Goal: Task Accomplishment & Management: Manage account settings

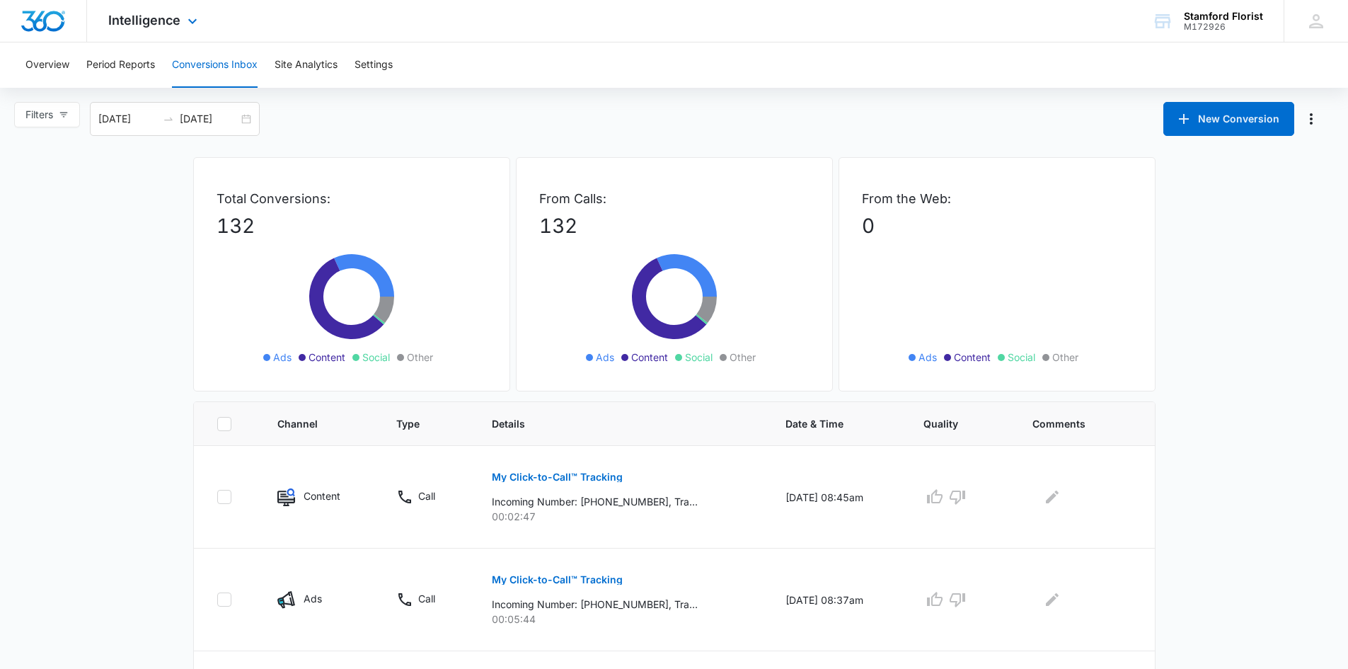
click at [37, 25] on img "Dashboard" at bounding box center [43, 21] width 45 height 21
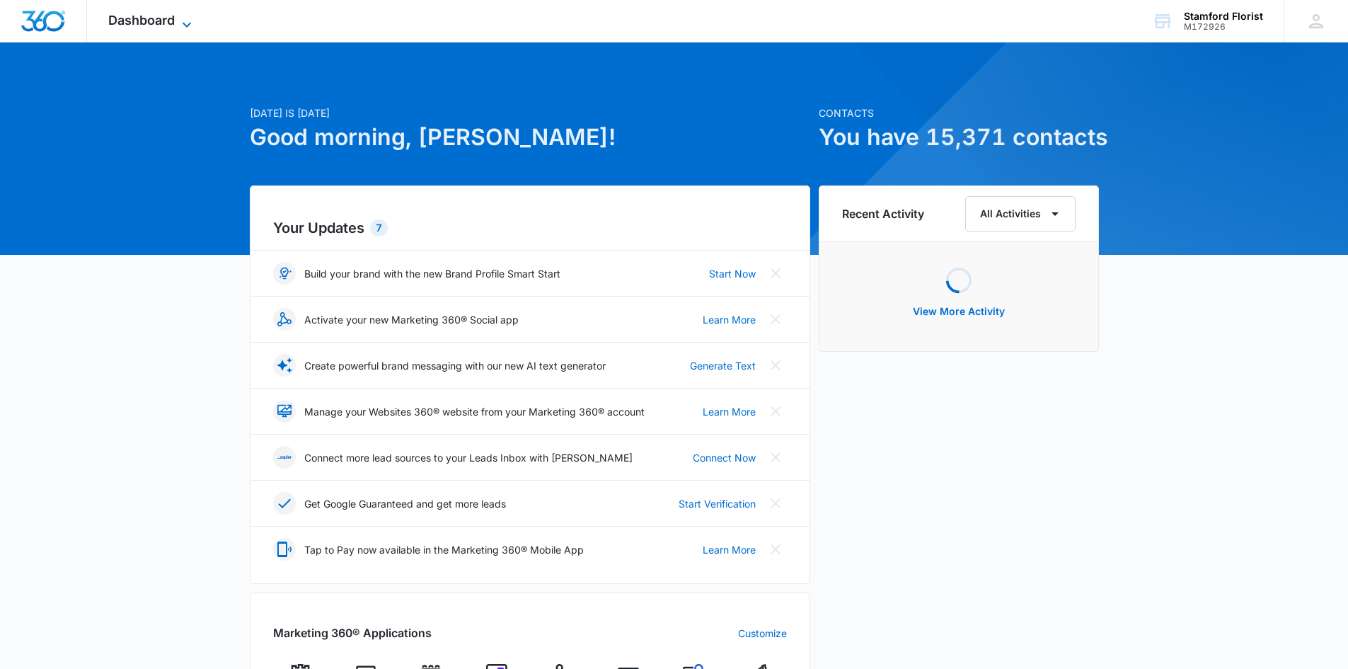
click at [175, 20] on span "Dashboard" at bounding box center [141, 20] width 67 height 15
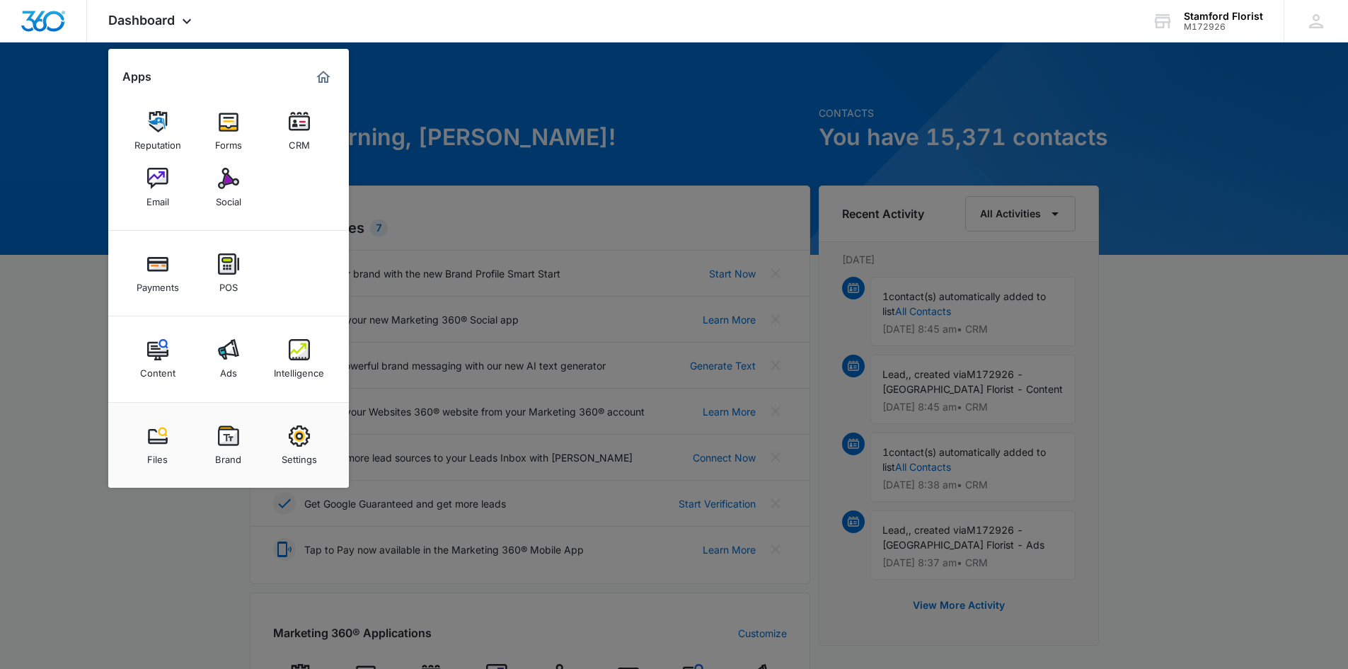
click at [151, 167] on link "Email" at bounding box center [158, 188] width 54 height 54
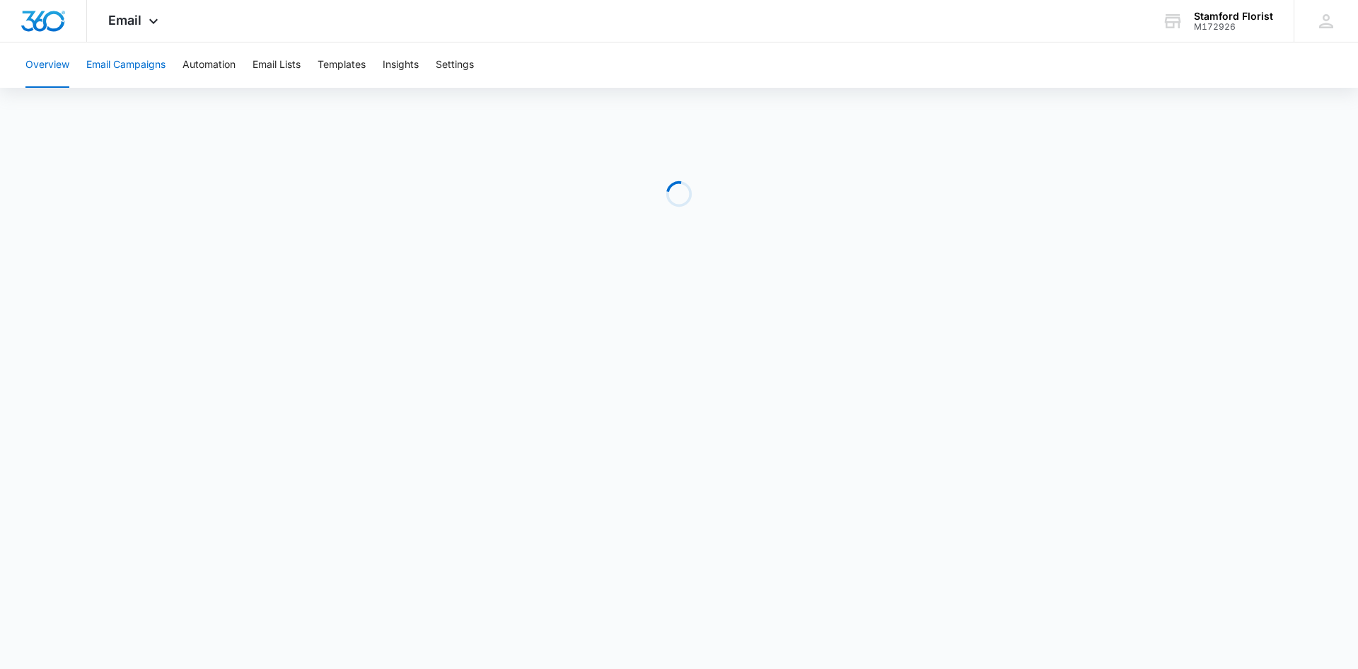
click at [141, 58] on button "Email Campaigns" at bounding box center [125, 64] width 79 height 45
click at [362, 54] on button "Templates" at bounding box center [342, 64] width 48 height 45
click at [274, 74] on button "Email Lists" at bounding box center [277, 64] width 48 height 45
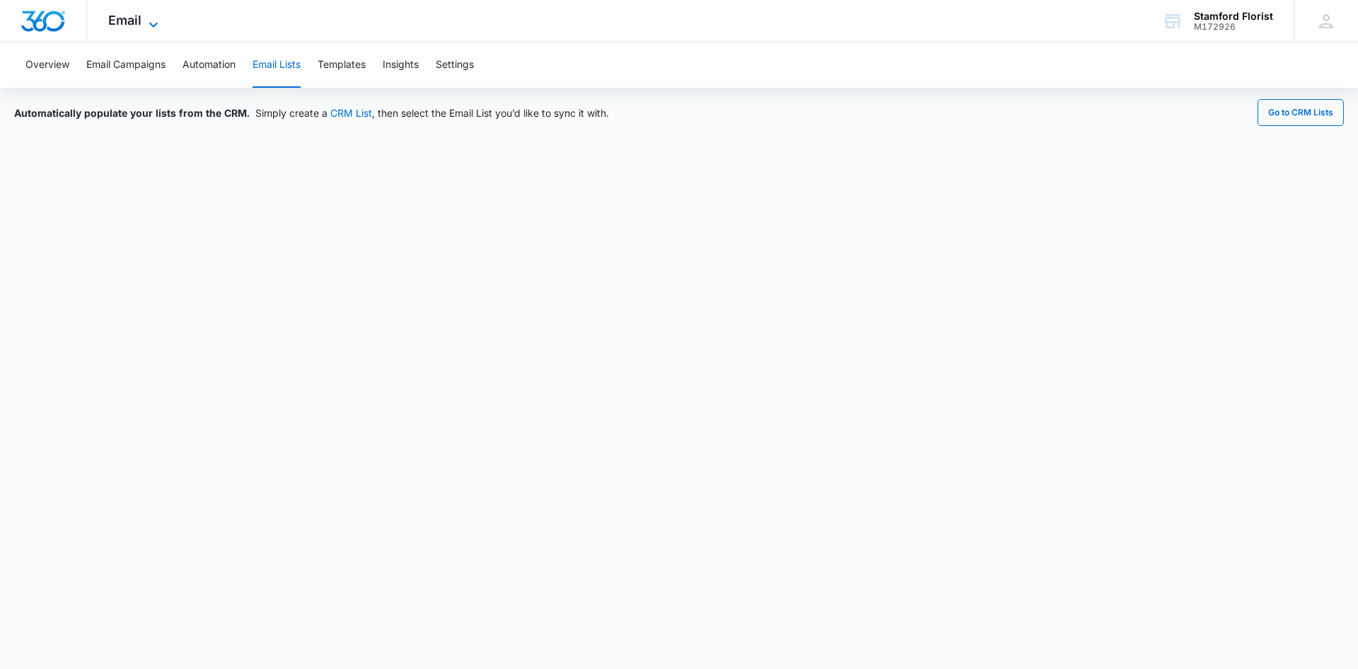
click at [131, 18] on span "Email" at bounding box center [124, 20] width 33 height 15
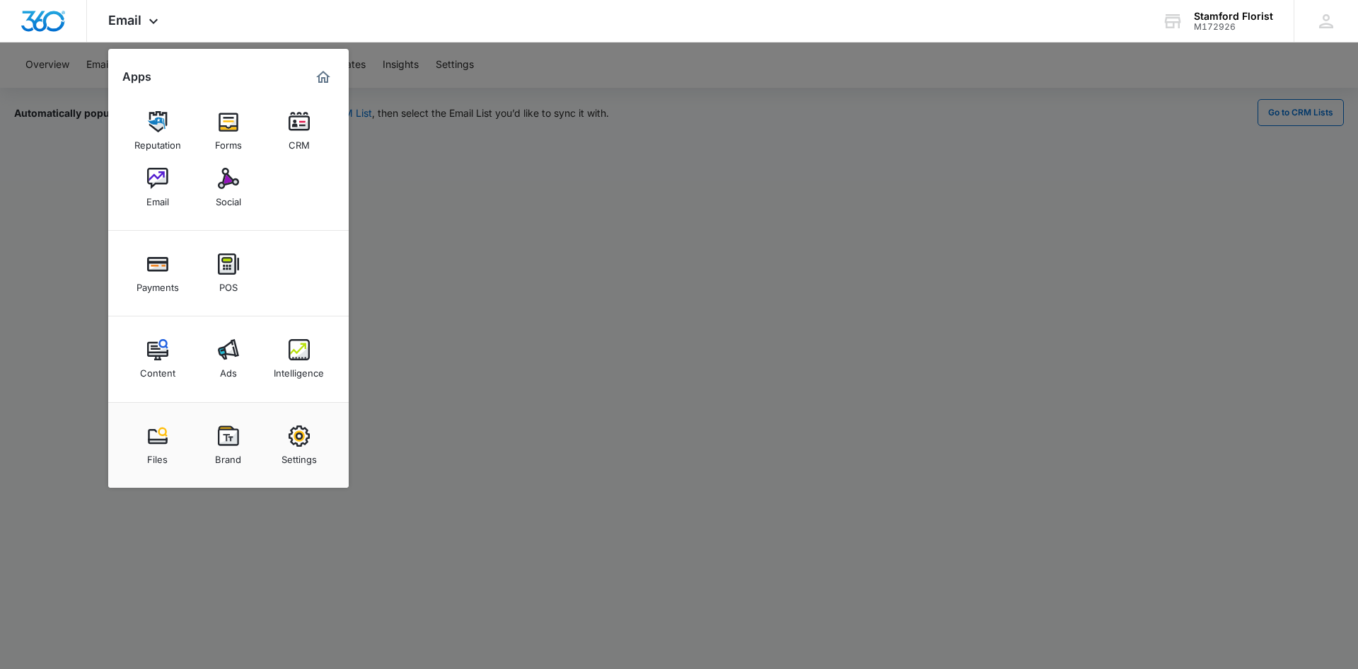
click at [468, 217] on div at bounding box center [679, 334] width 1358 height 669
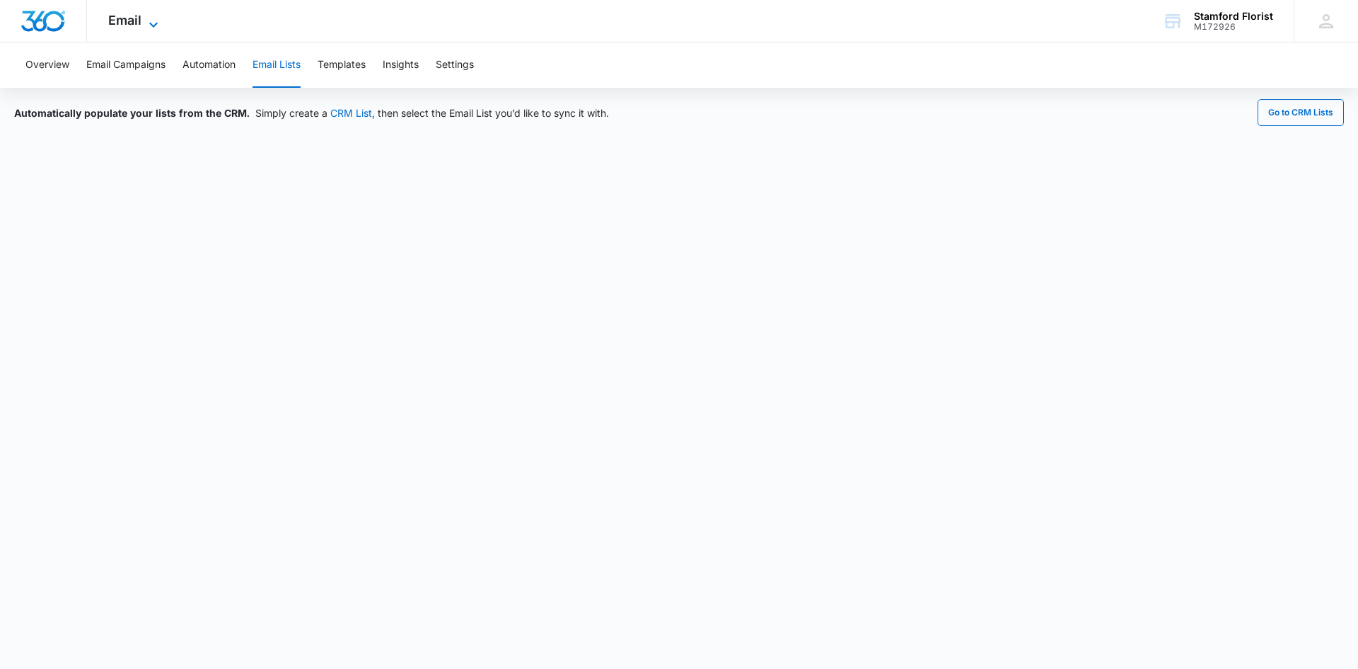
click at [121, 24] on span "Email" at bounding box center [124, 20] width 33 height 15
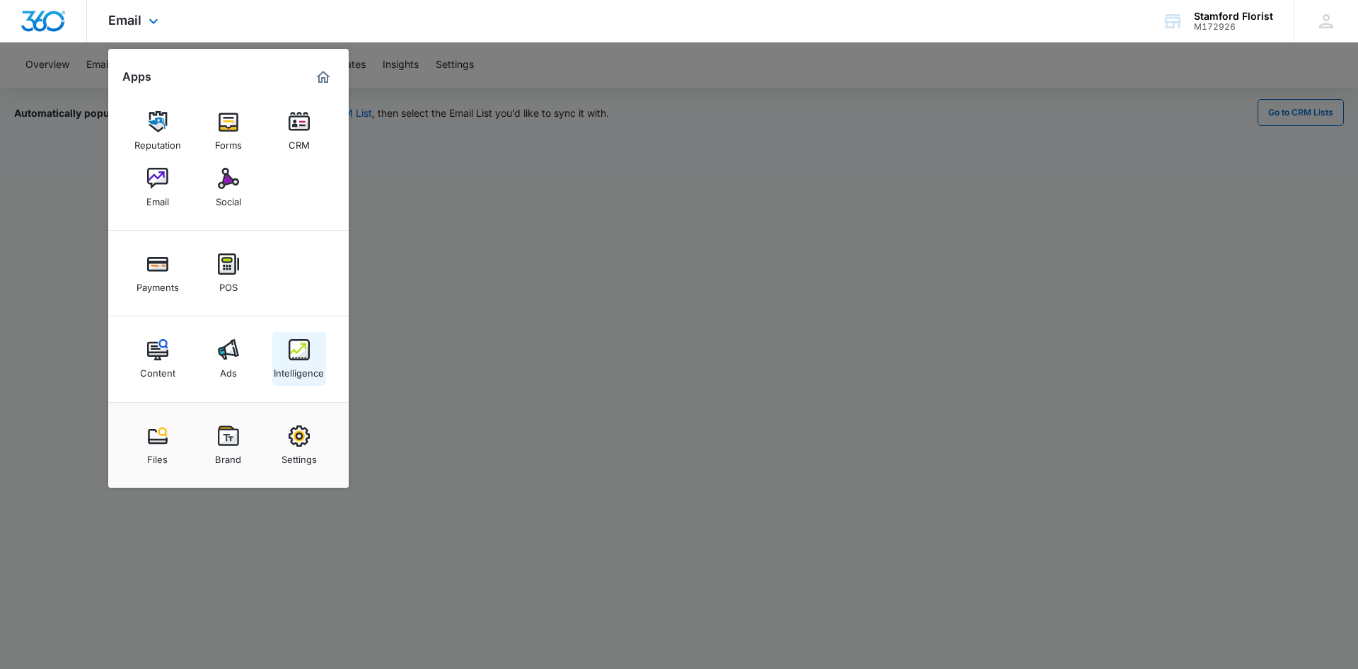
click at [282, 365] on div "Intelligence" at bounding box center [299, 369] width 50 height 18
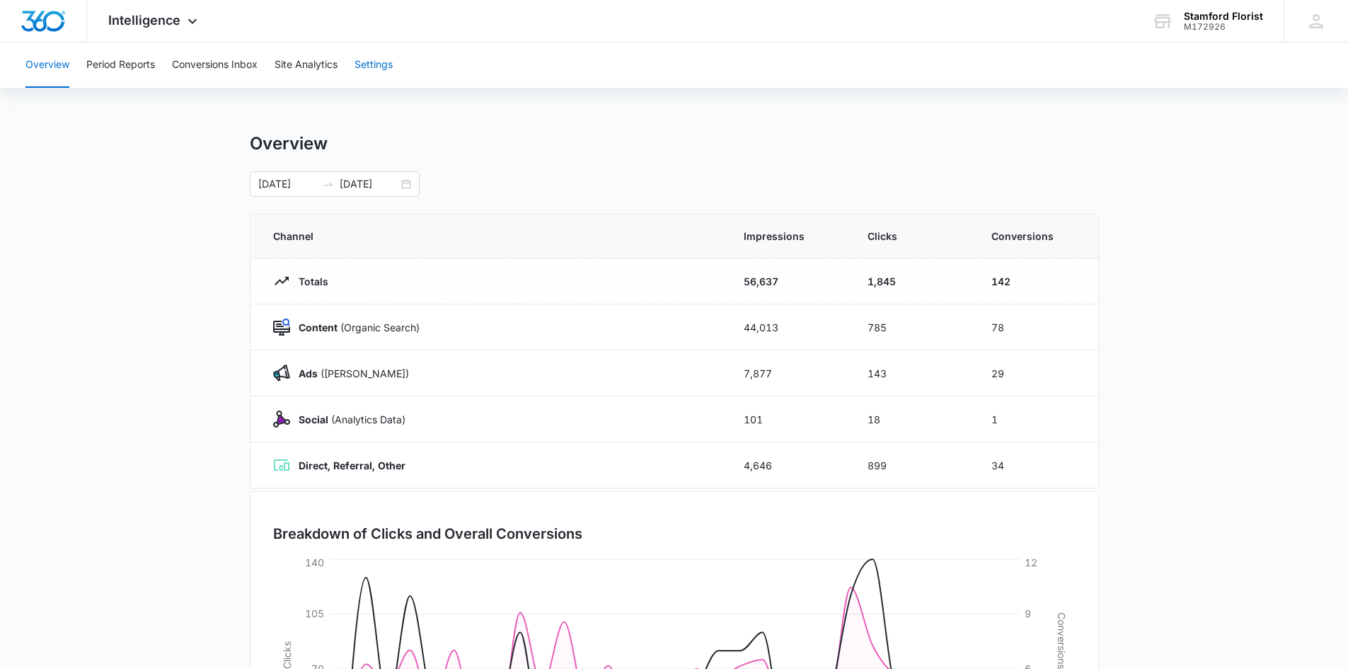
click at [360, 71] on button "Settings" at bounding box center [373, 64] width 38 height 45
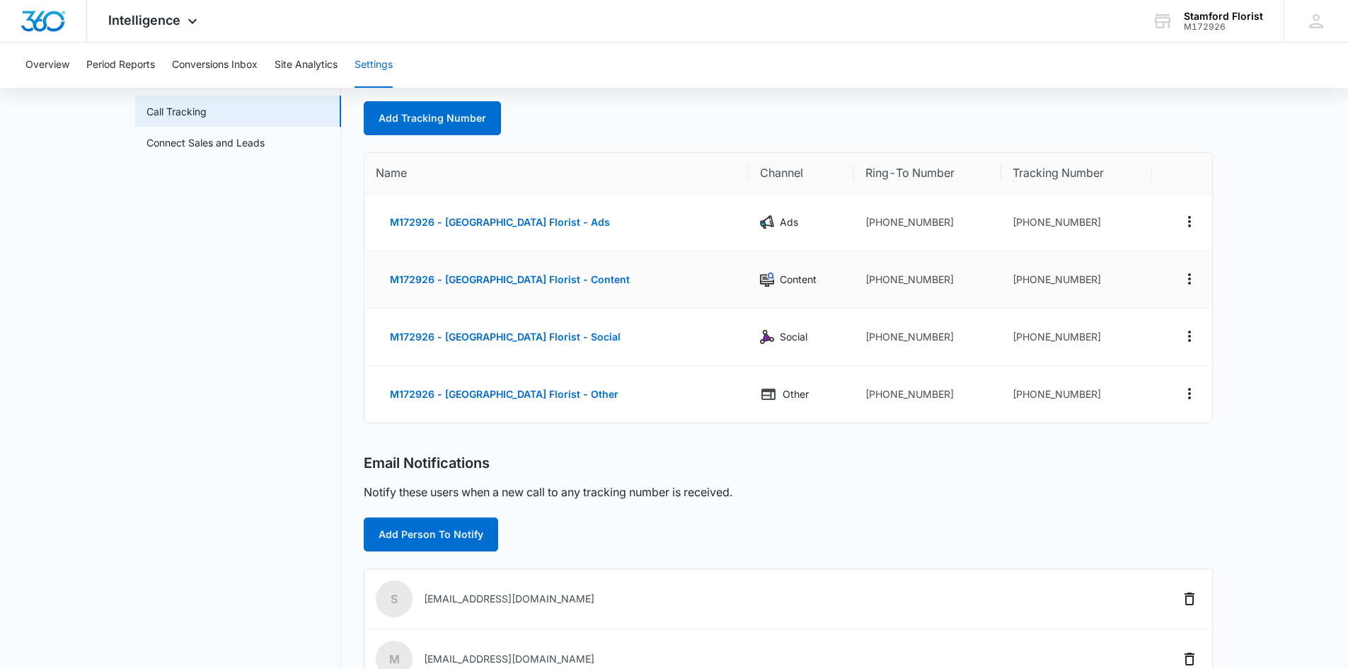
scroll to position [71, 0]
drag, startPoint x: 835, startPoint y: 335, endPoint x: 925, endPoint y: 337, distance: 90.6
click at [925, 337] on td "[PHONE_NUMBER]" at bounding box center [928, 336] width 148 height 57
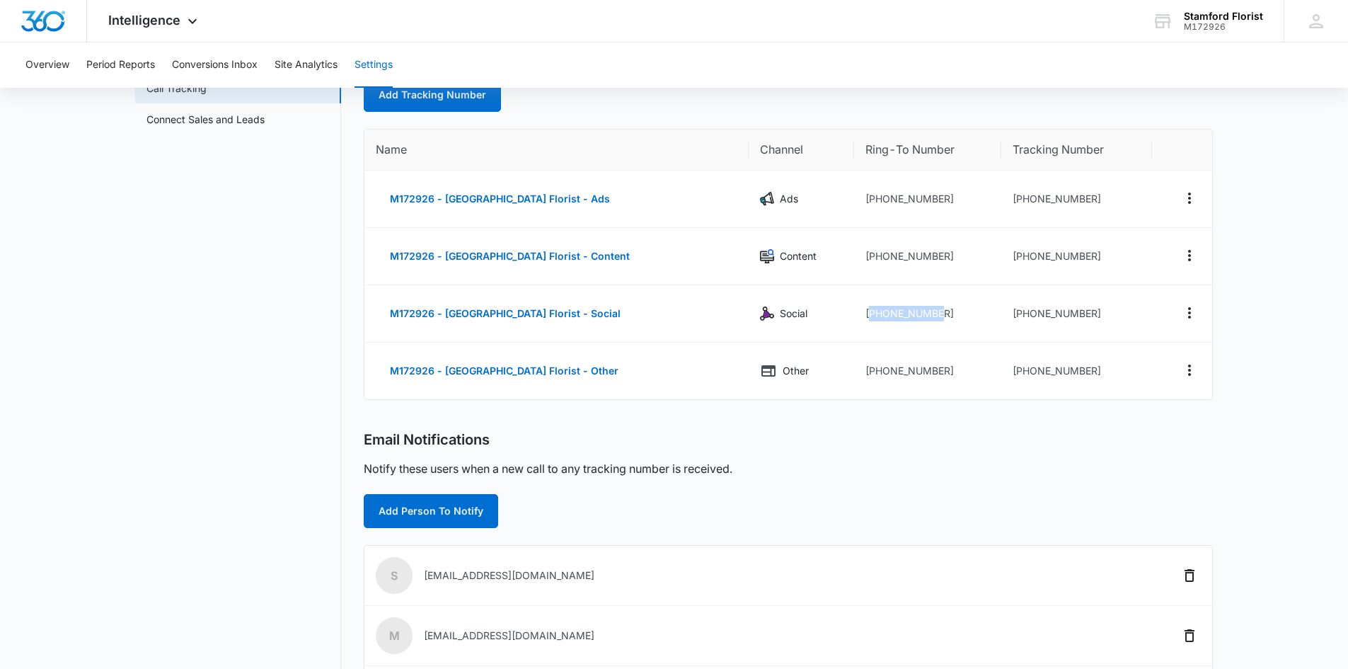
scroll to position [0, 0]
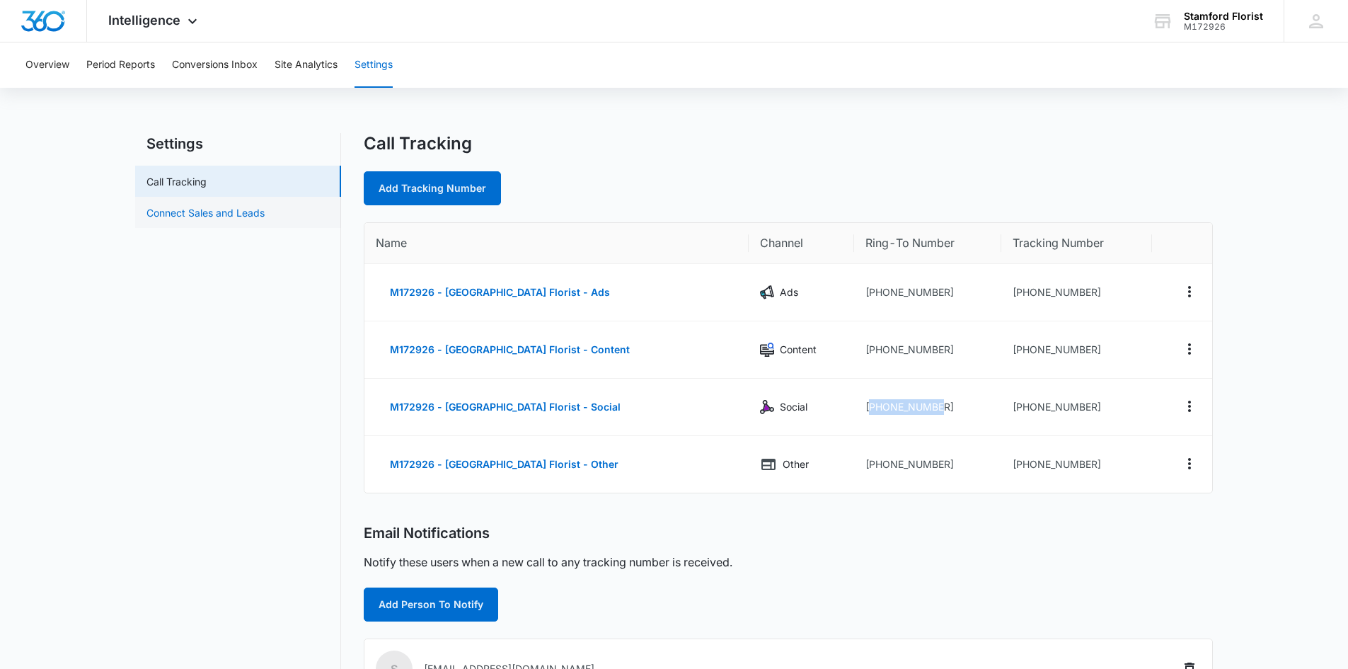
click at [265, 210] on link "Connect Sales and Leads" at bounding box center [205, 212] width 118 height 15
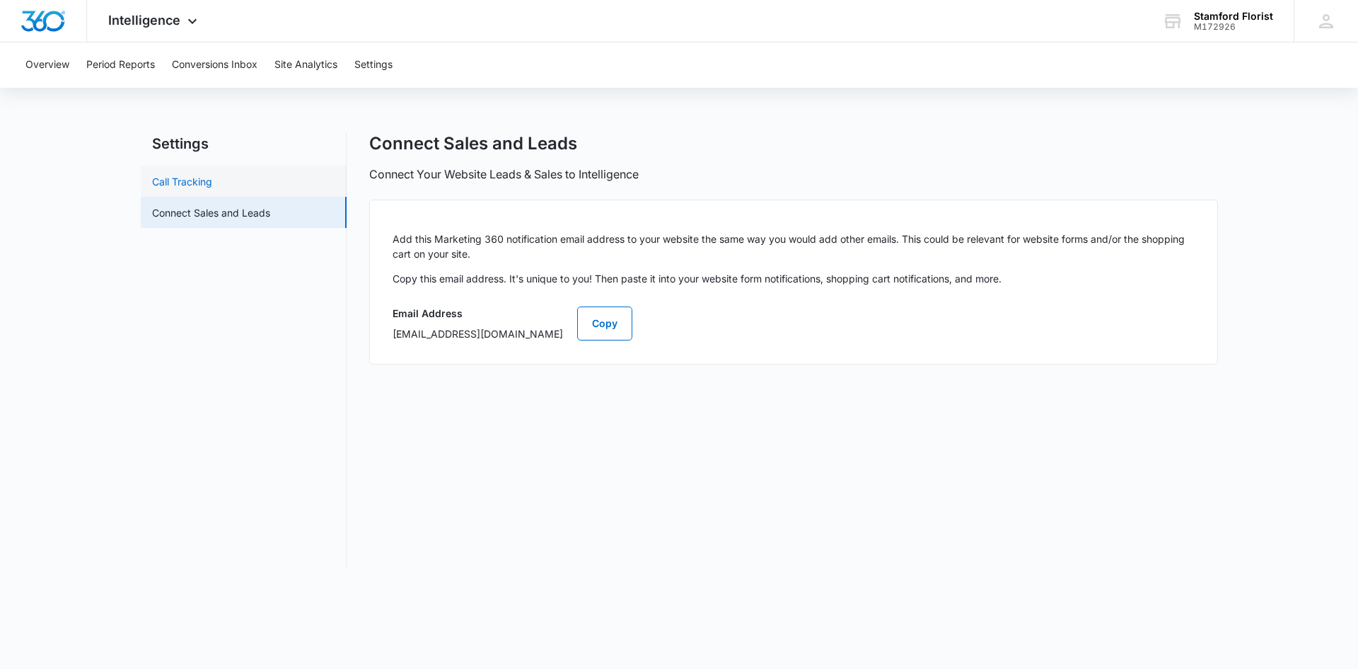
click at [212, 180] on link "Call Tracking" at bounding box center [182, 181] width 60 height 15
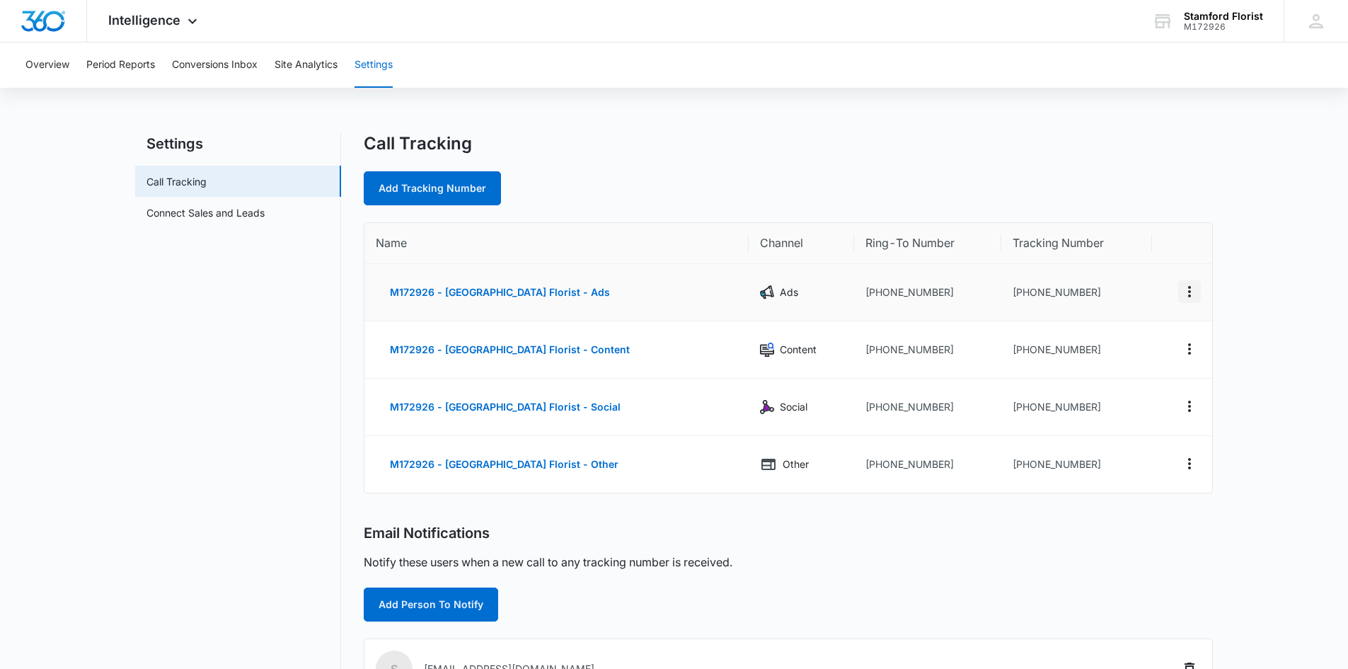
click at [1185, 289] on icon "Actions" at bounding box center [1189, 291] width 17 height 17
click at [1271, 276] on main "Settings Call Tracking Connect Sales and Leads Call Tracking Add Tracking Numbe…" at bounding box center [674, 580] width 1348 height 895
click at [45, 66] on button "Overview" at bounding box center [47, 64] width 44 height 45
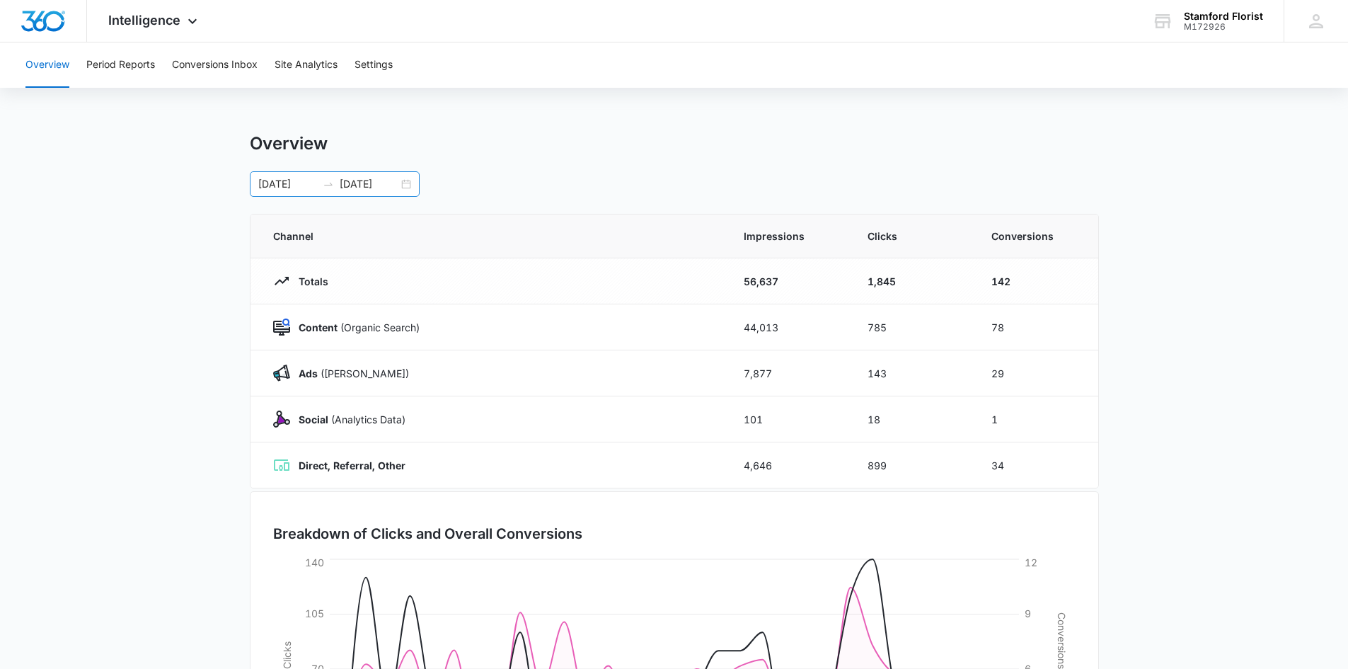
click at [407, 185] on div "[DATE] [DATE]" at bounding box center [335, 183] width 170 height 25
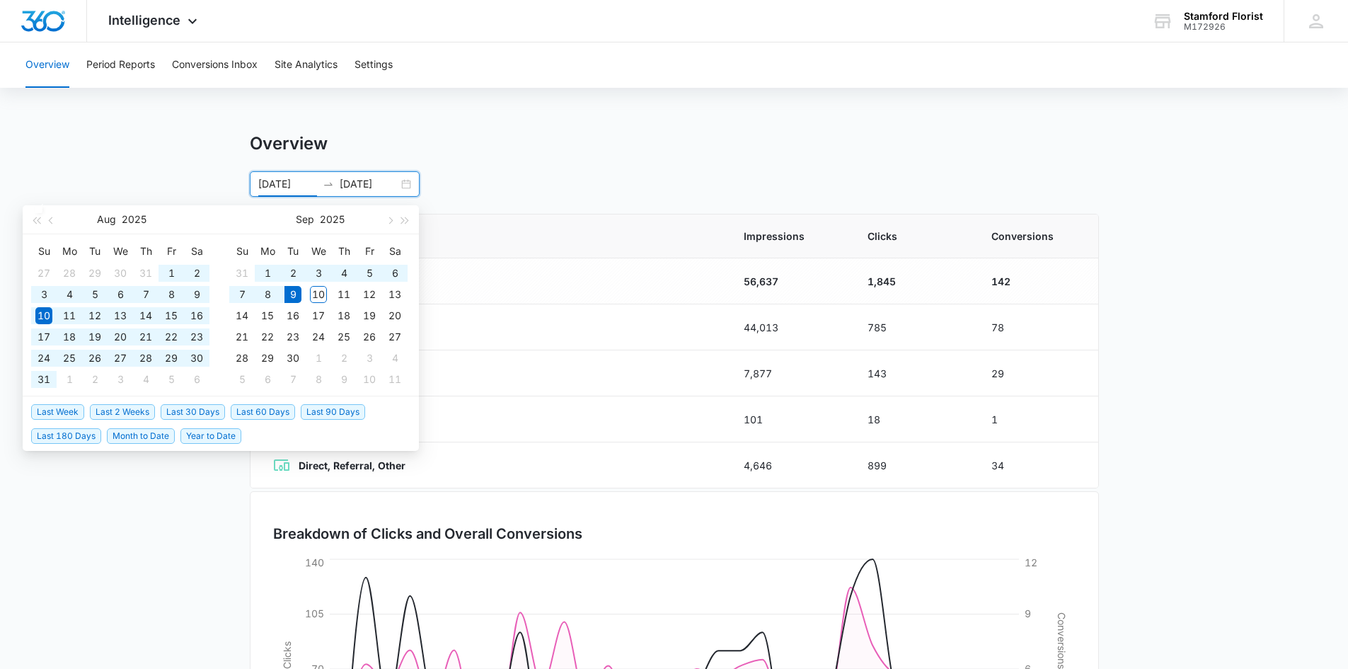
click at [197, 435] on span "Year to Date" at bounding box center [210, 436] width 61 height 16
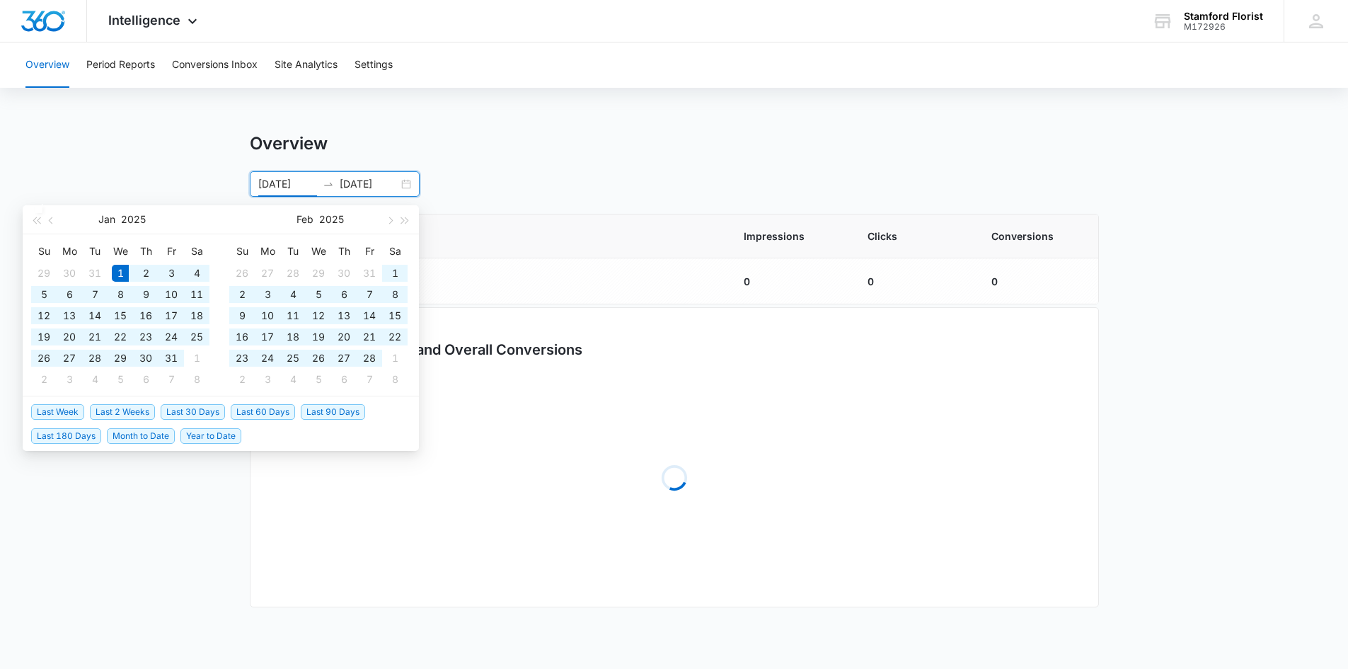
type input "[DATE]"
